Goal: Information Seeking & Learning: Learn about a topic

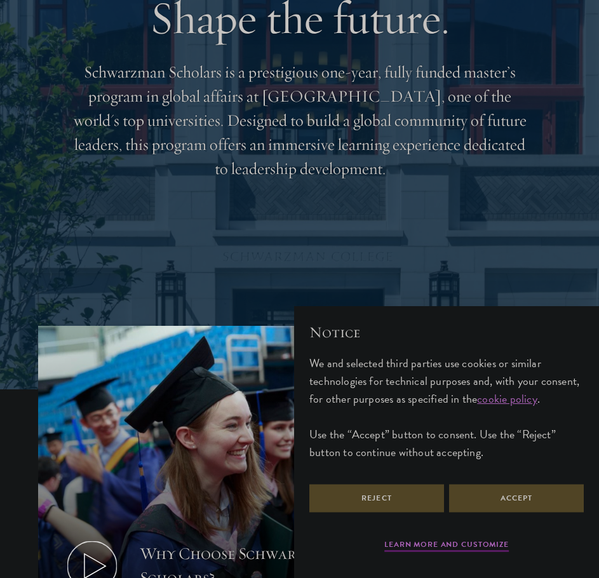
scroll to position [254, 0]
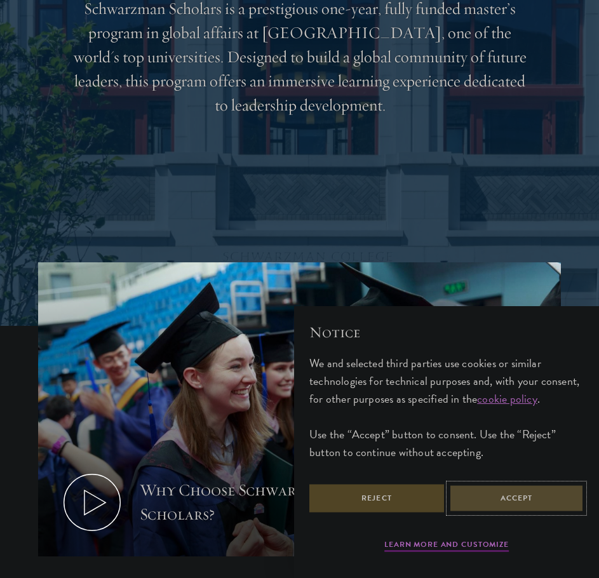
click at [470, 512] on button "Accept" at bounding box center [516, 498] width 135 height 29
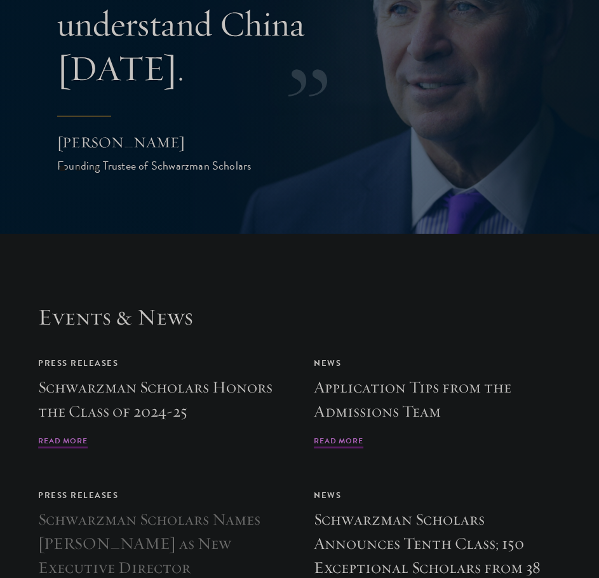
scroll to position [4191, 0]
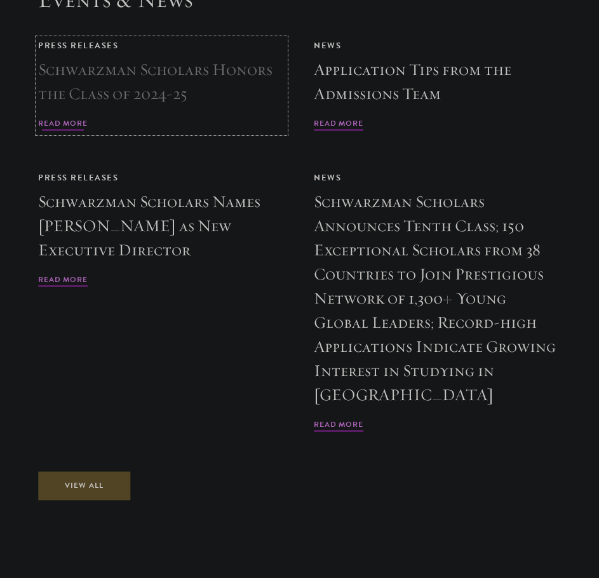
click at [227, 91] on h3 "Schwarzman Scholars Honors the Class of 2024-25" at bounding box center [161, 82] width 247 height 48
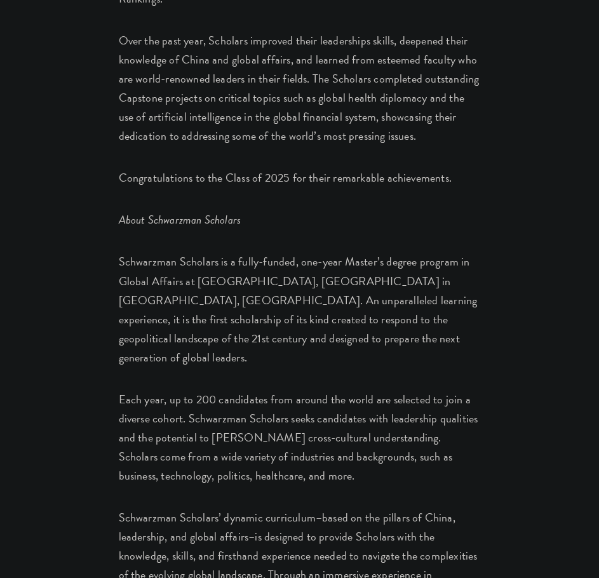
scroll to position [1969, 0]
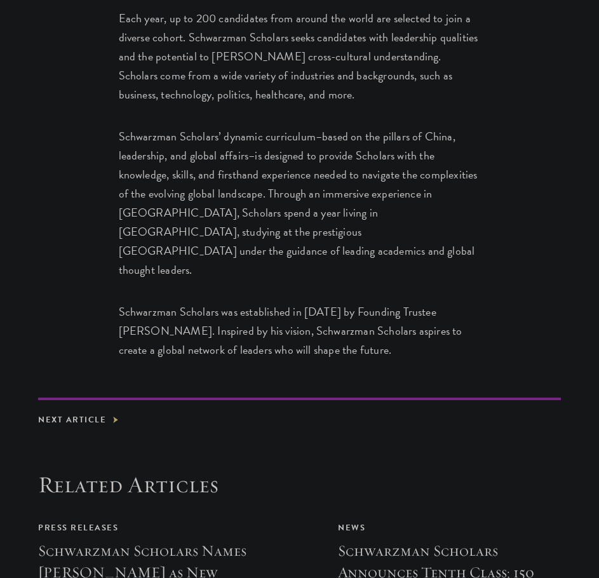
drag, startPoint x: 301, startPoint y: 263, endPoint x: 298, endPoint y: 236, distance: 26.8
drag, startPoint x: 304, startPoint y: 236, endPoint x: 299, endPoint y: 137, distance: 99.8
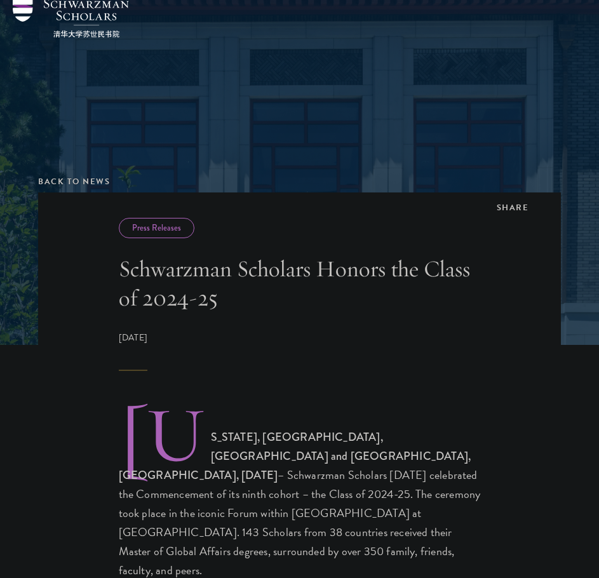
scroll to position [0, 0]
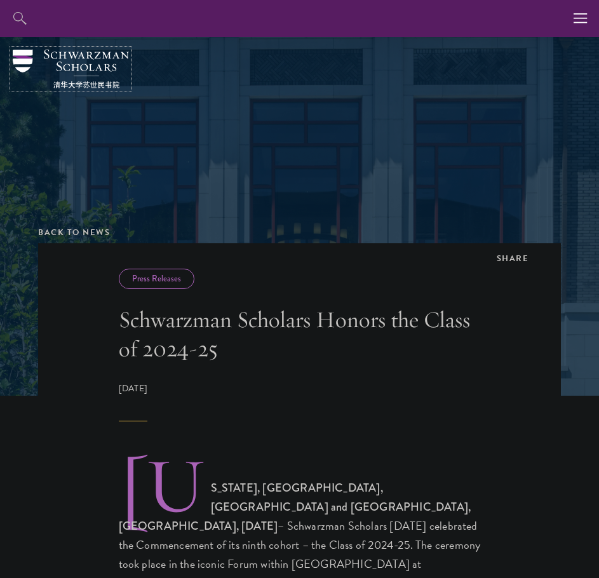
click at [104, 57] on img at bounding box center [71, 69] width 116 height 39
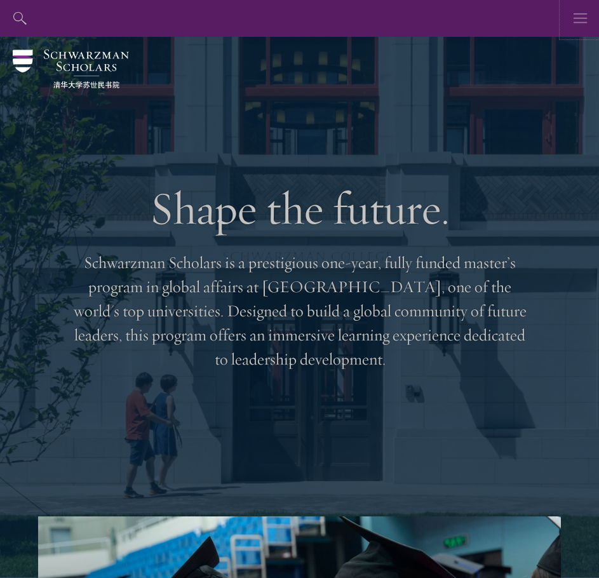
click at [570, 11] on button "button" at bounding box center [580, 18] width 37 height 37
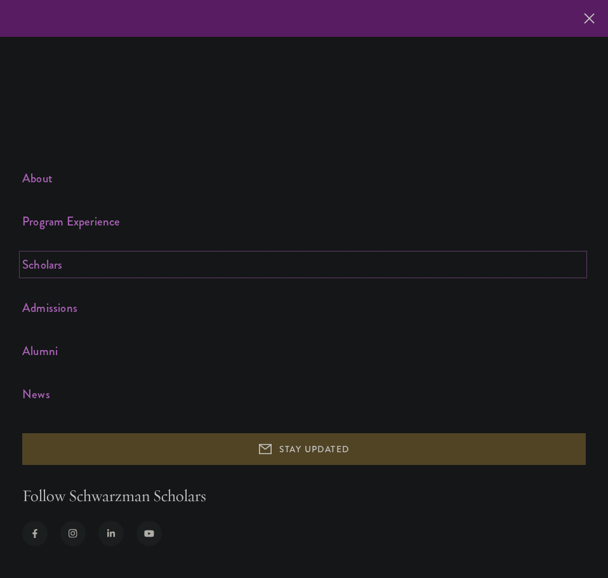
click at [383, 262] on link "Scholars" at bounding box center [303, 264] width 562 height 21
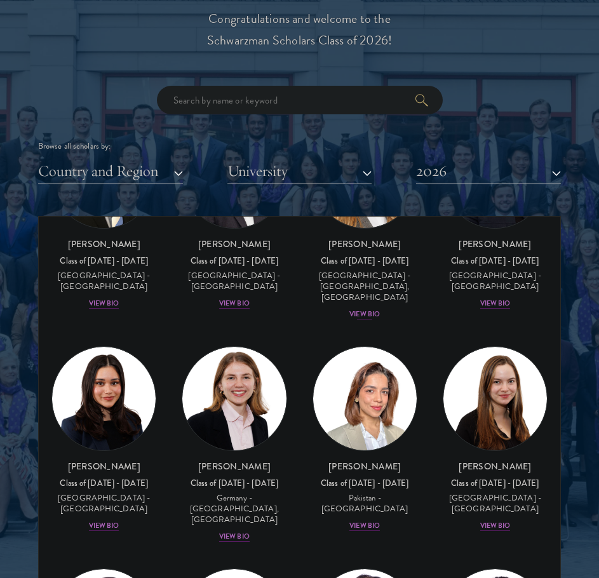
scroll to position [3620, 0]
